Goal: Find specific page/section: Find specific page/section

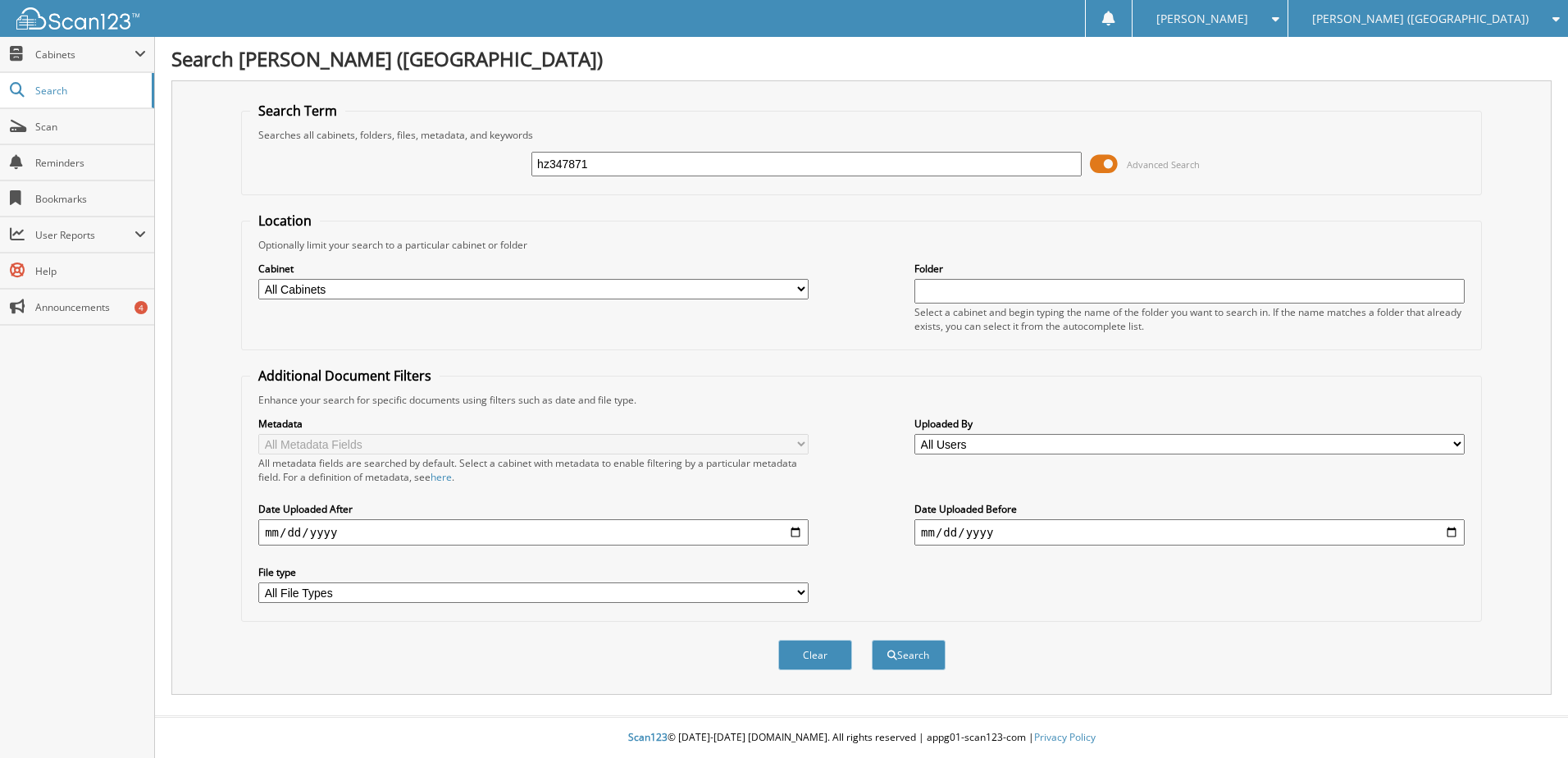
type input "hz347871"
click at [872, 639] on button "Search" at bounding box center [908, 654] width 73 height 30
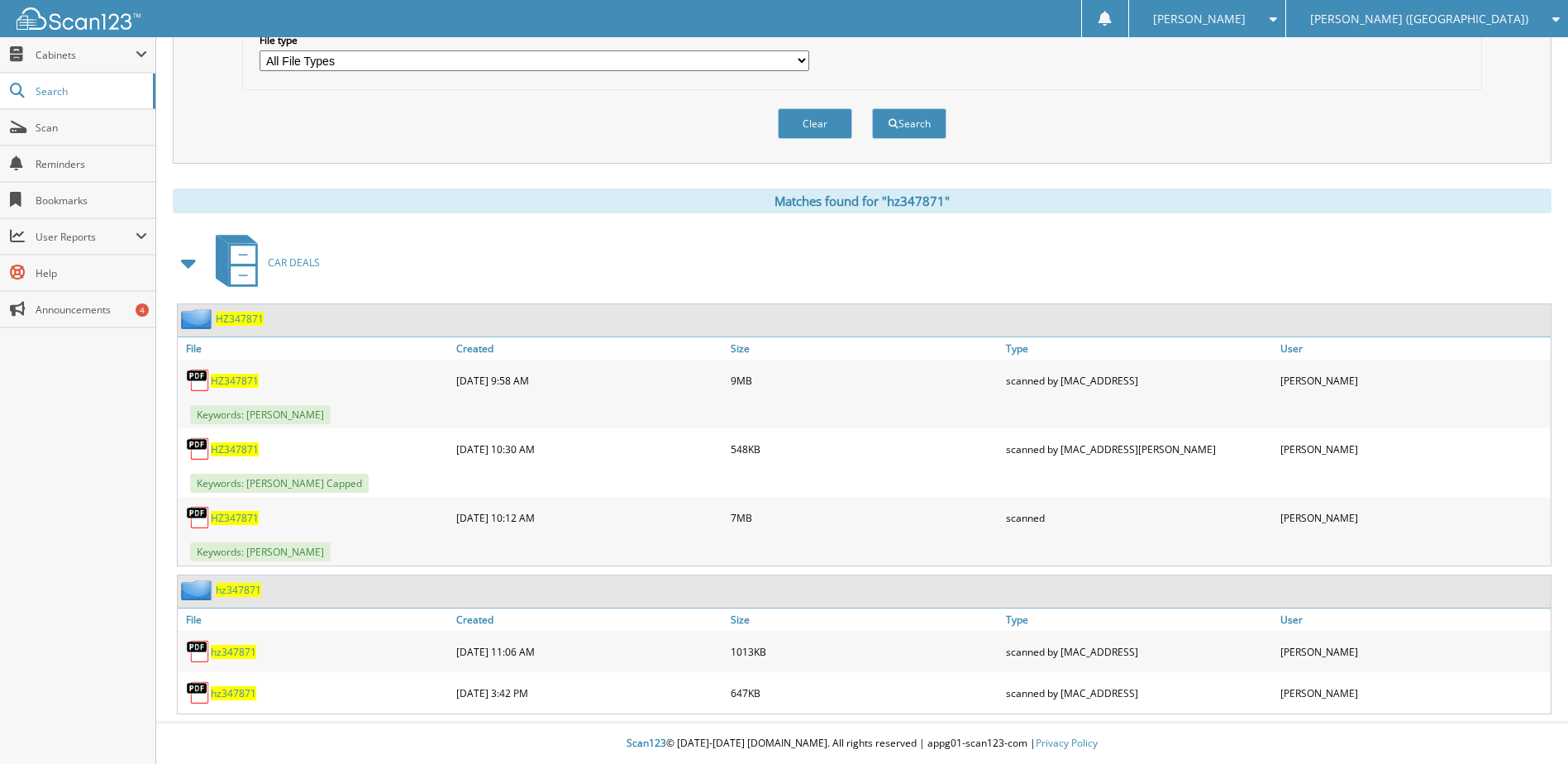
scroll to position [537, 0]
click at [222, 520] on span "HZ347871" at bounding box center [235, 518] width 48 height 14
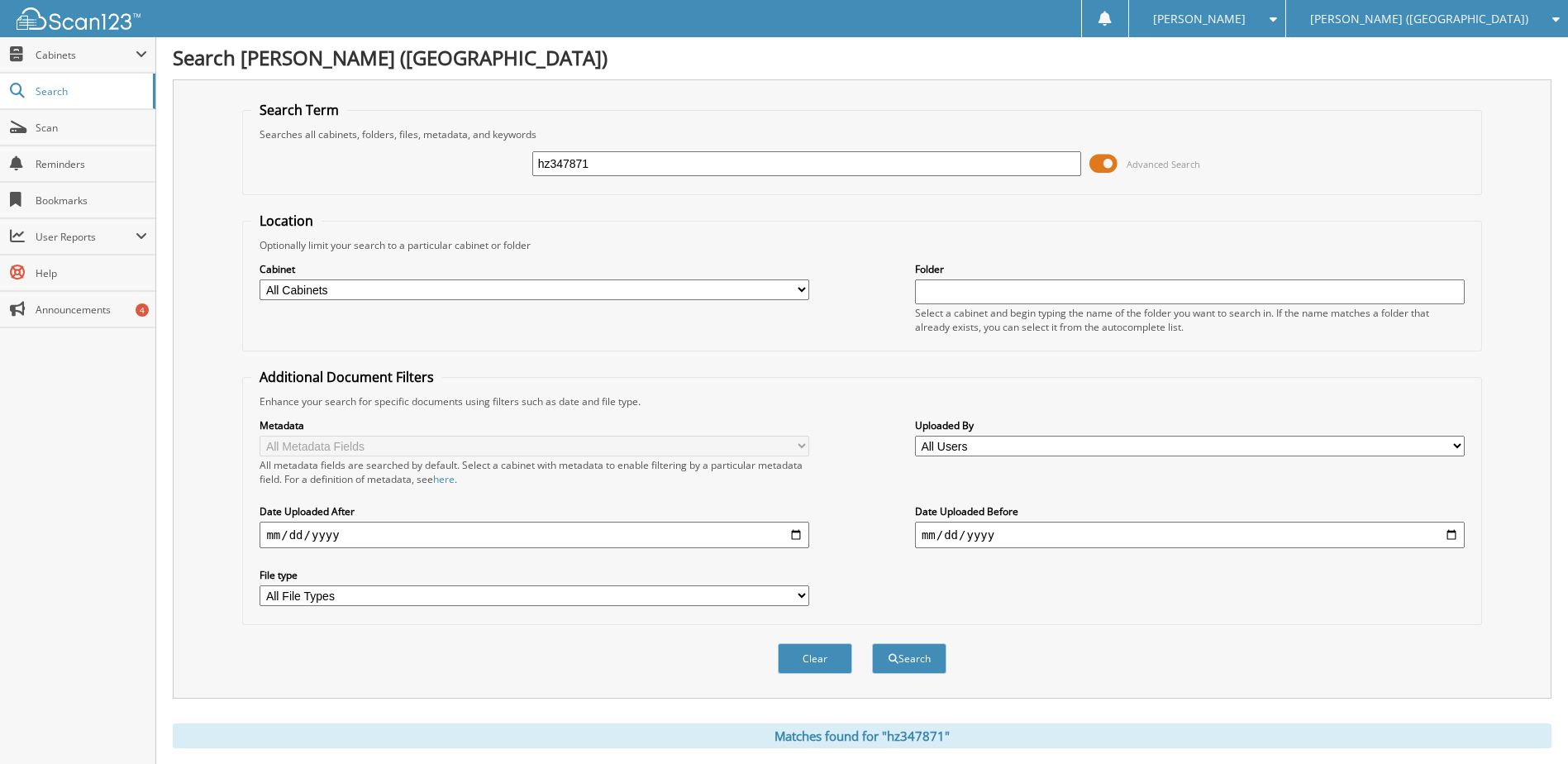
scroll to position [0, 0]
click at [562, 168] on input "hz347871" at bounding box center [808, 165] width 550 height 25
type input "se197619"
click at [872, 645] on button "Search" at bounding box center [909, 659] width 74 height 31
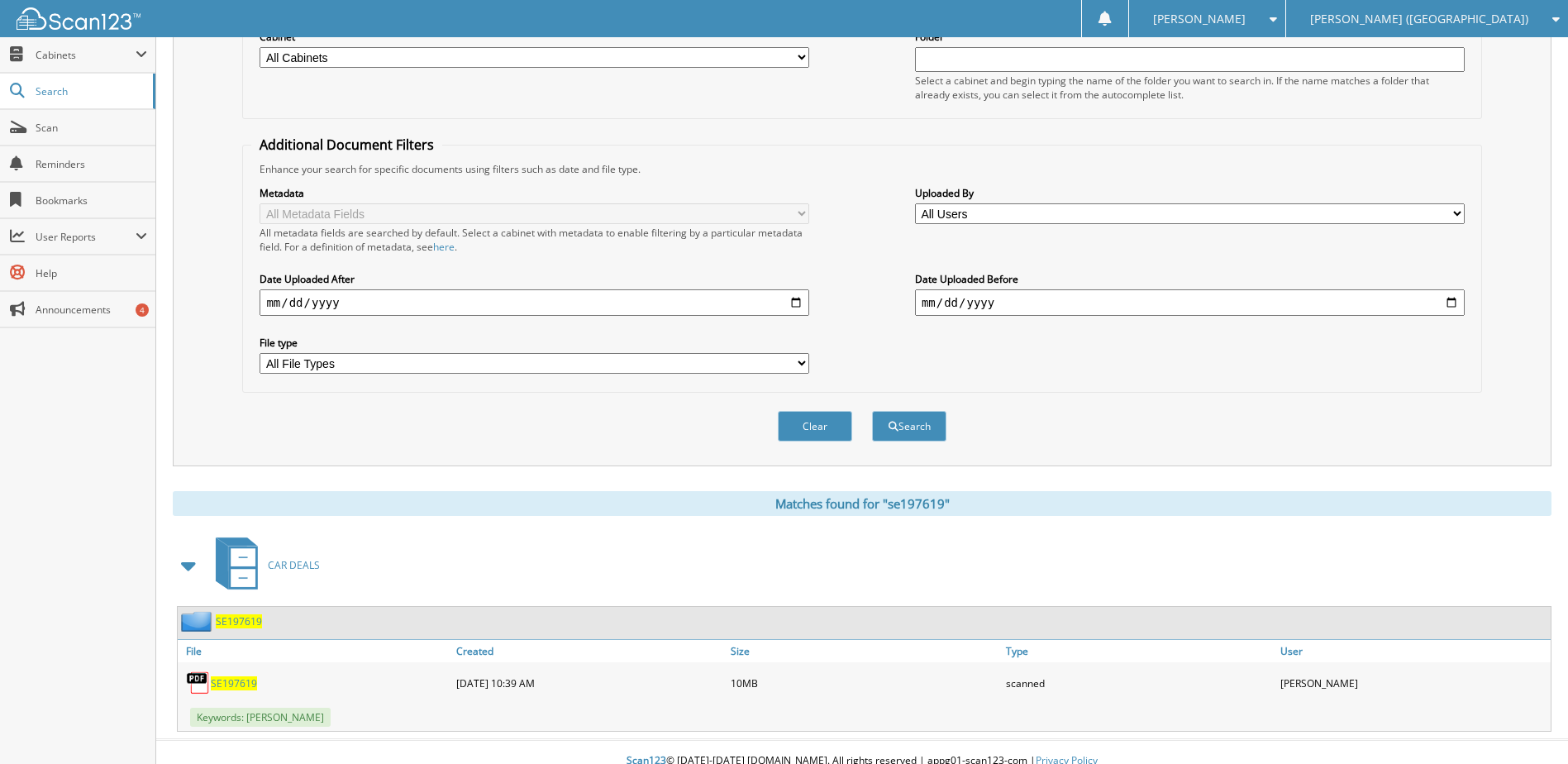
scroll to position [248, 0]
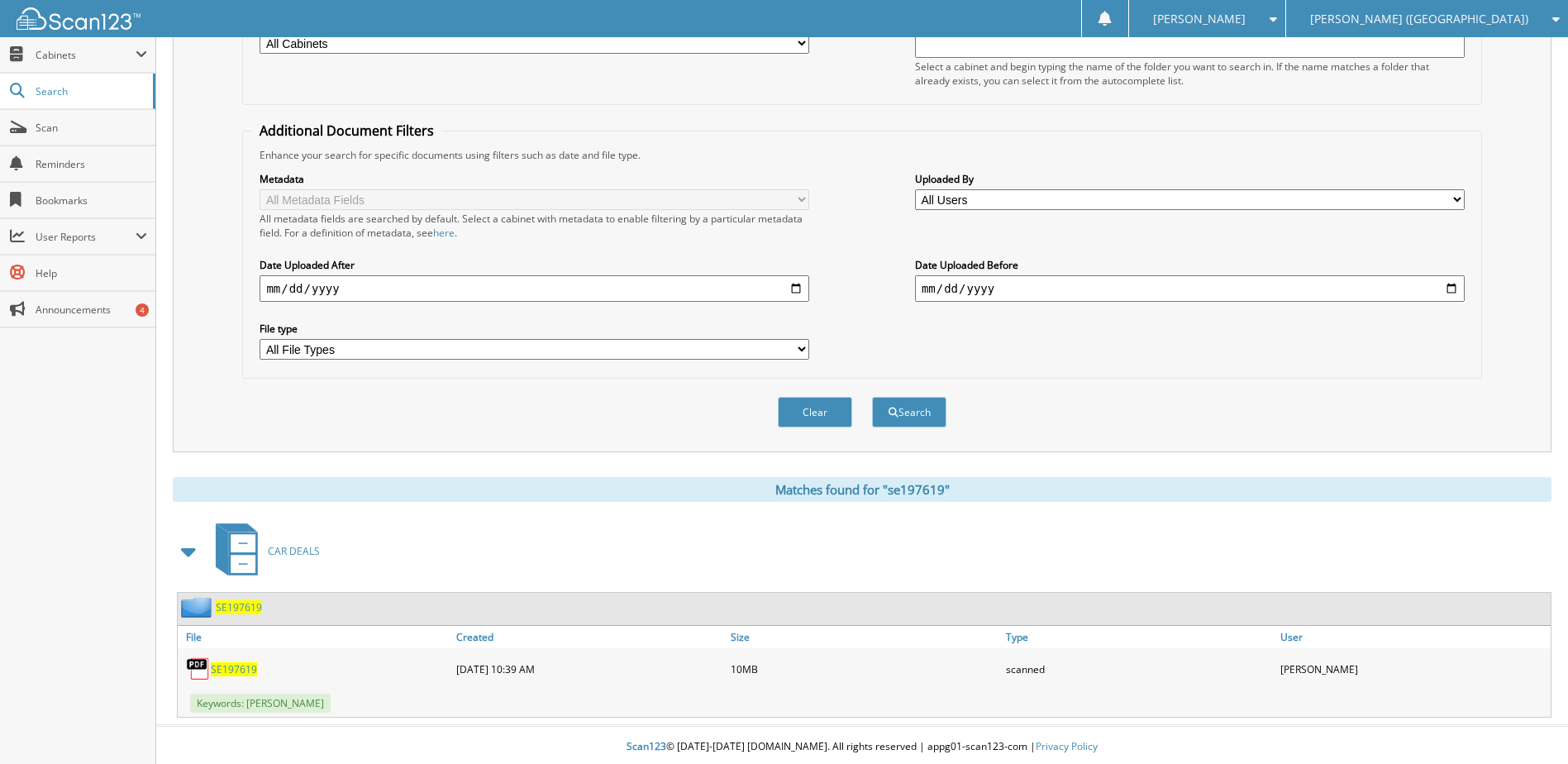
click at [238, 674] on span "SE197619" at bounding box center [234, 669] width 46 height 14
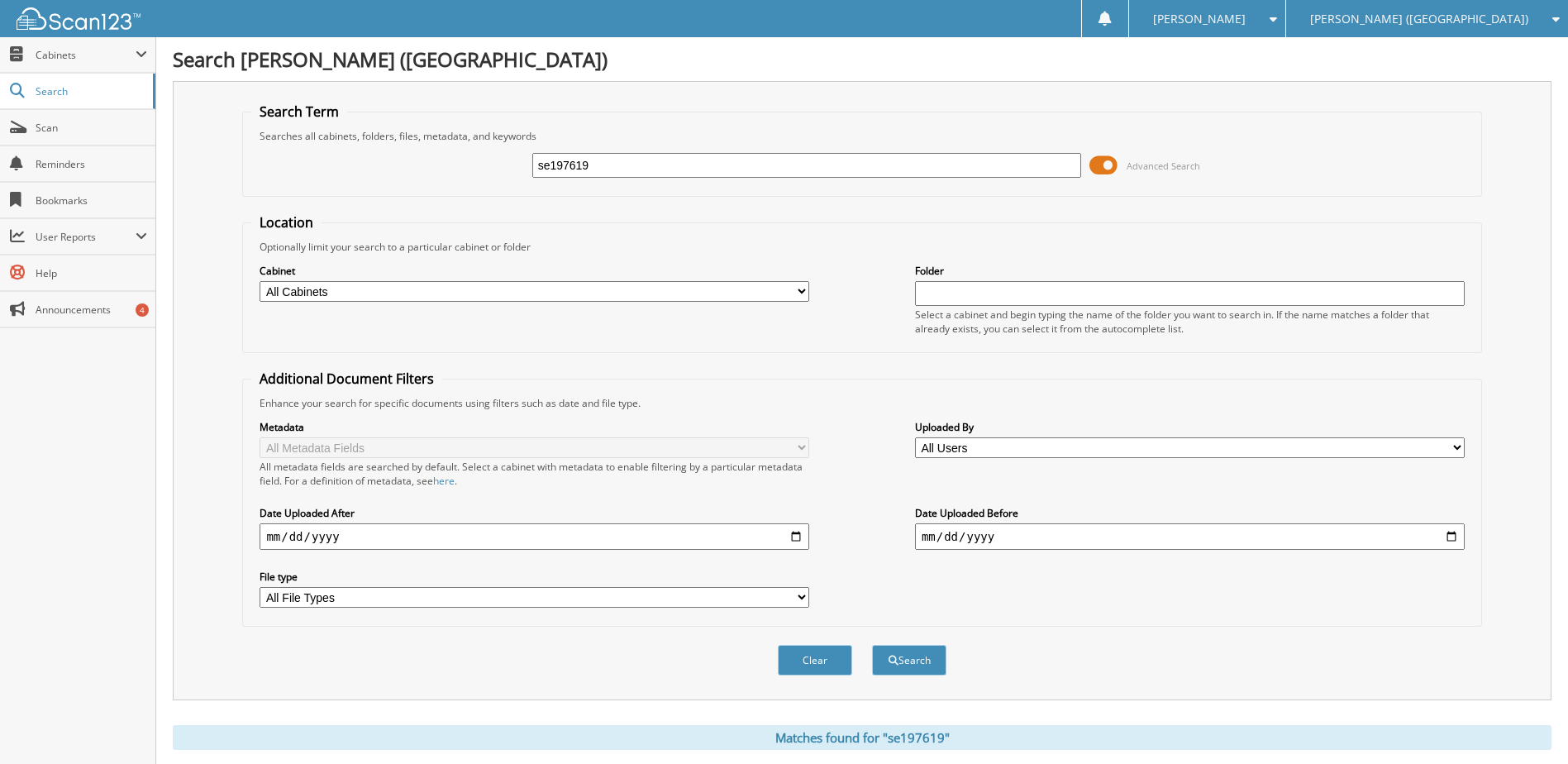
click at [572, 167] on input "se197619" at bounding box center [808, 165] width 550 height 25
type input "se198404"
click at [872, 645] on button "Search" at bounding box center [909, 659] width 74 height 31
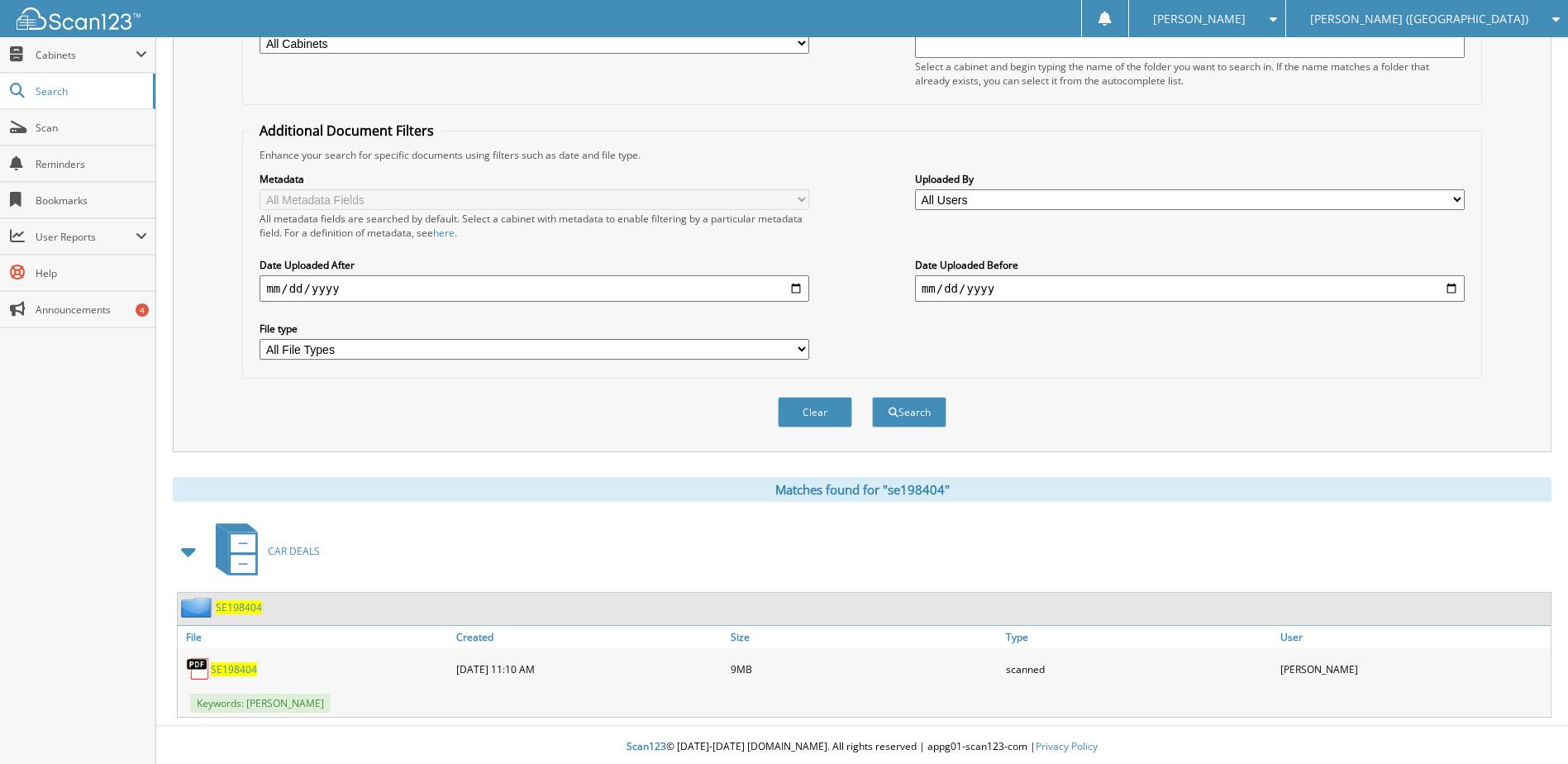
scroll to position [252, 0]
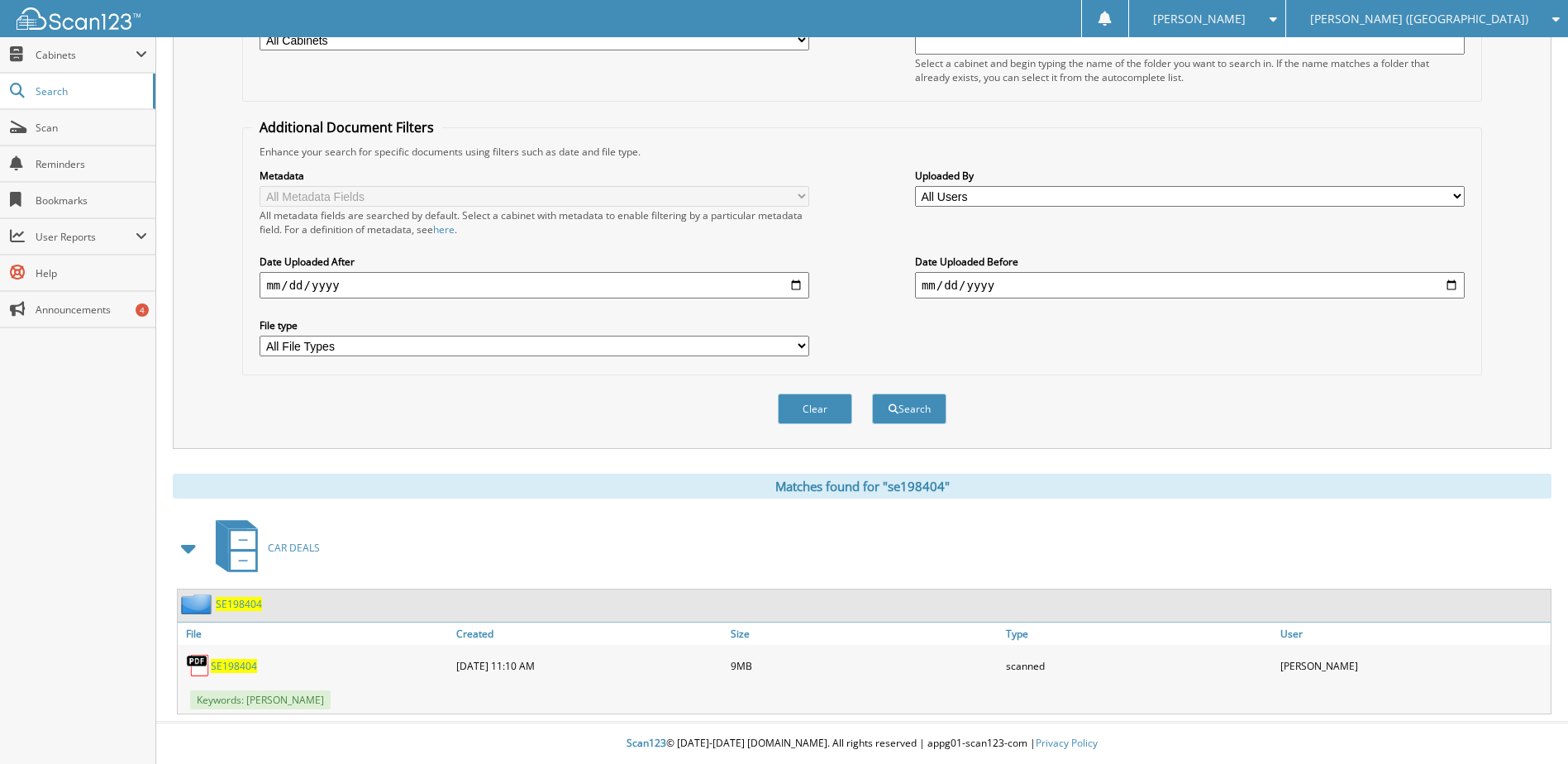
click at [231, 666] on span "SE198404" at bounding box center [234, 665] width 46 height 14
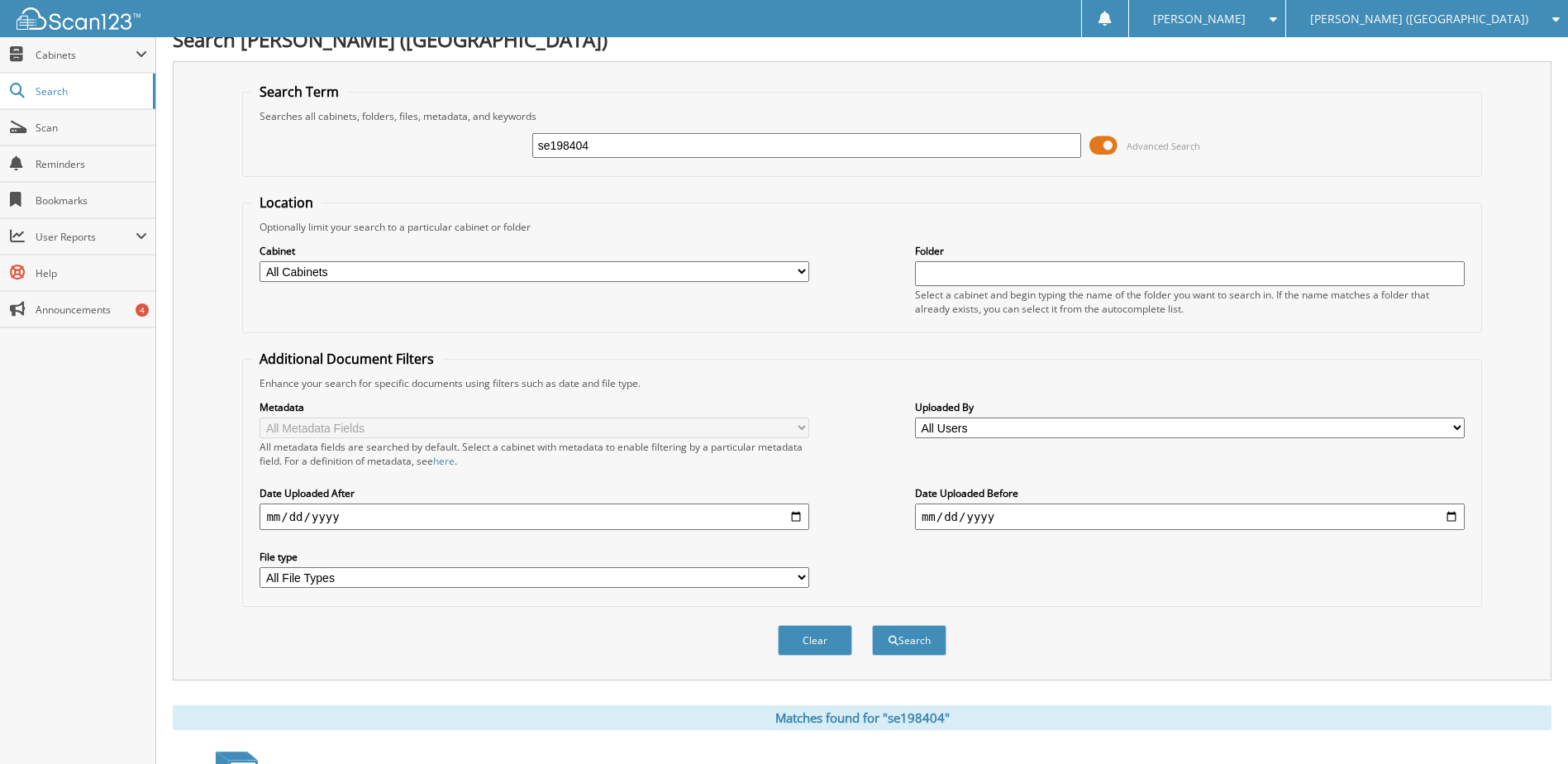
scroll to position [0, 0]
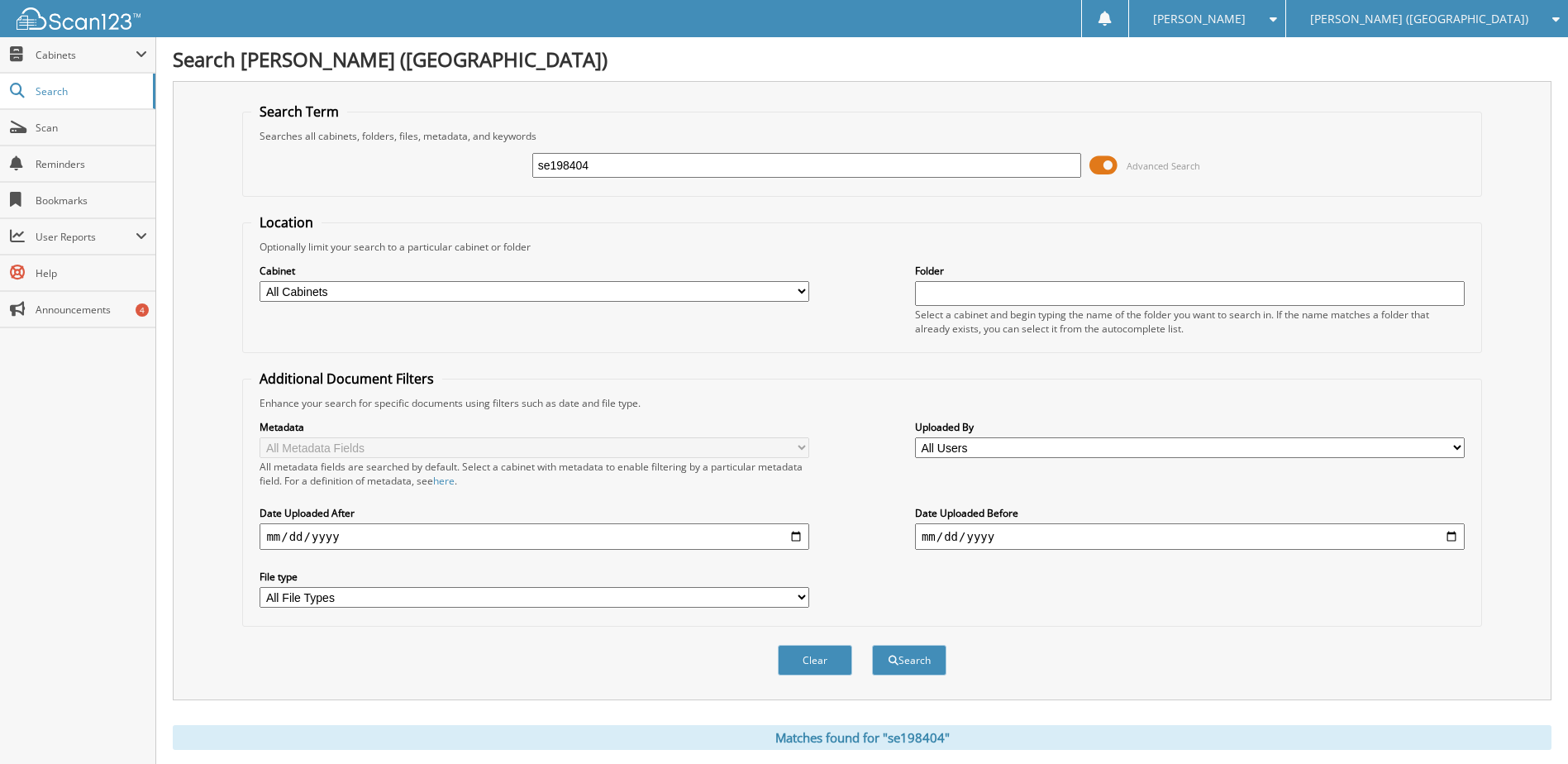
click at [575, 160] on input "se198404" at bounding box center [808, 165] width 550 height 25
type input "t7280423"
click at [872, 645] on button "Search" at bounding box center [909, 659] width 74 height 31
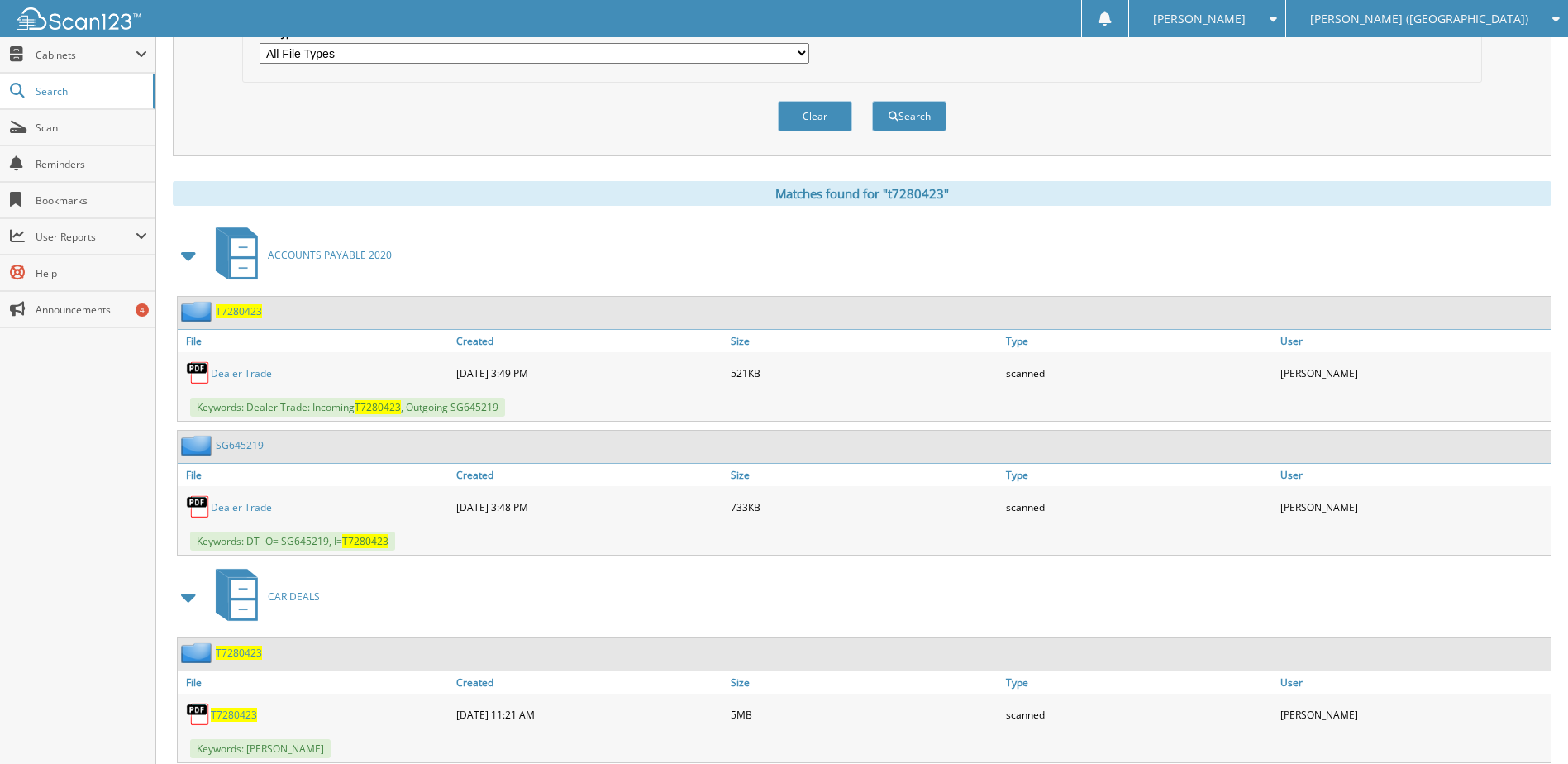
scroll to position [594, 0]
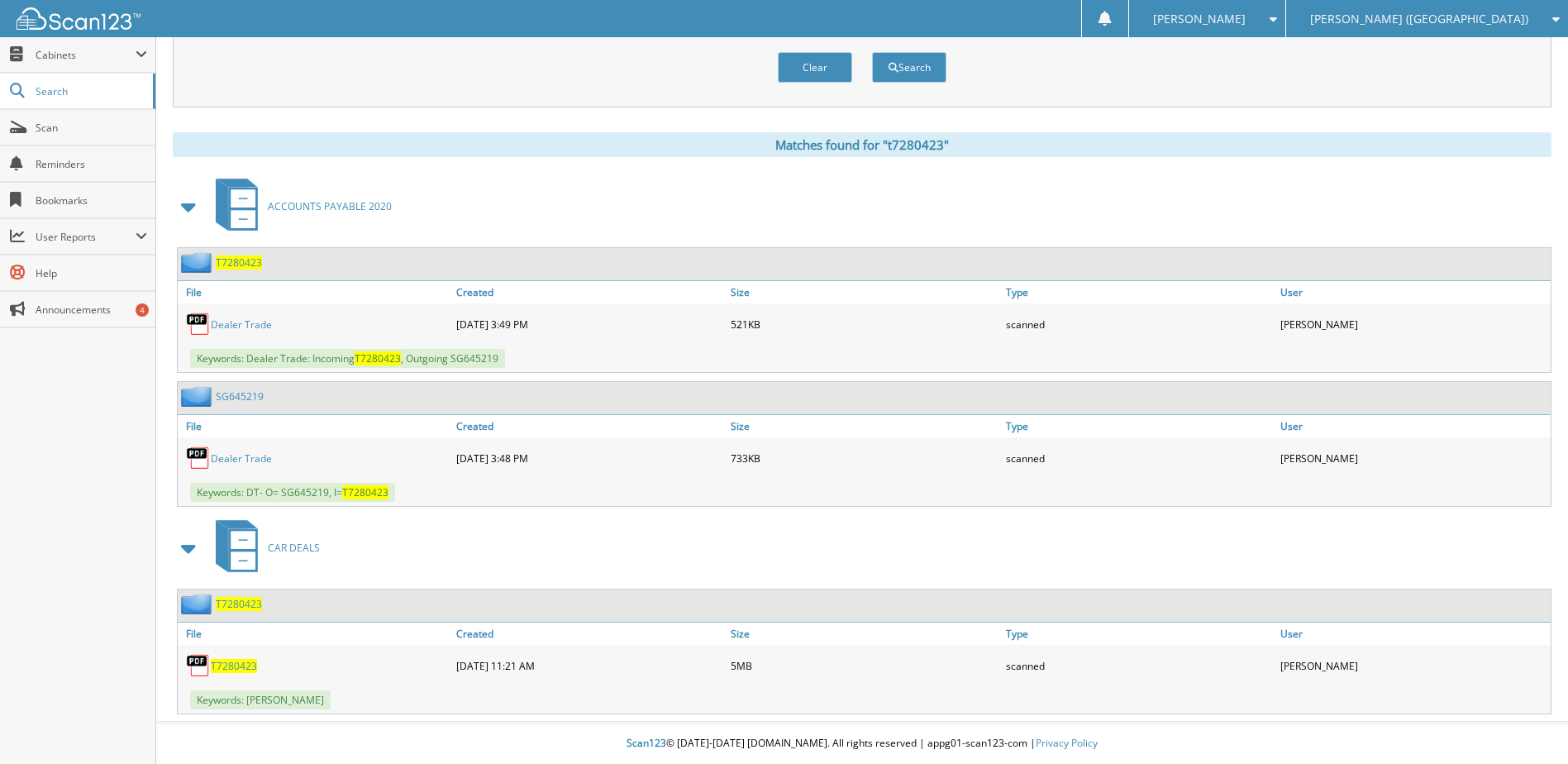
click at [236, 667] on span "T7280423" at bounding box center [234, 665] width 46 height 14
click at [52, 123] on span "Scan" at bounding box center [91, 127] width 112 height 14
